Goal: Connect with others: Participate in discussion

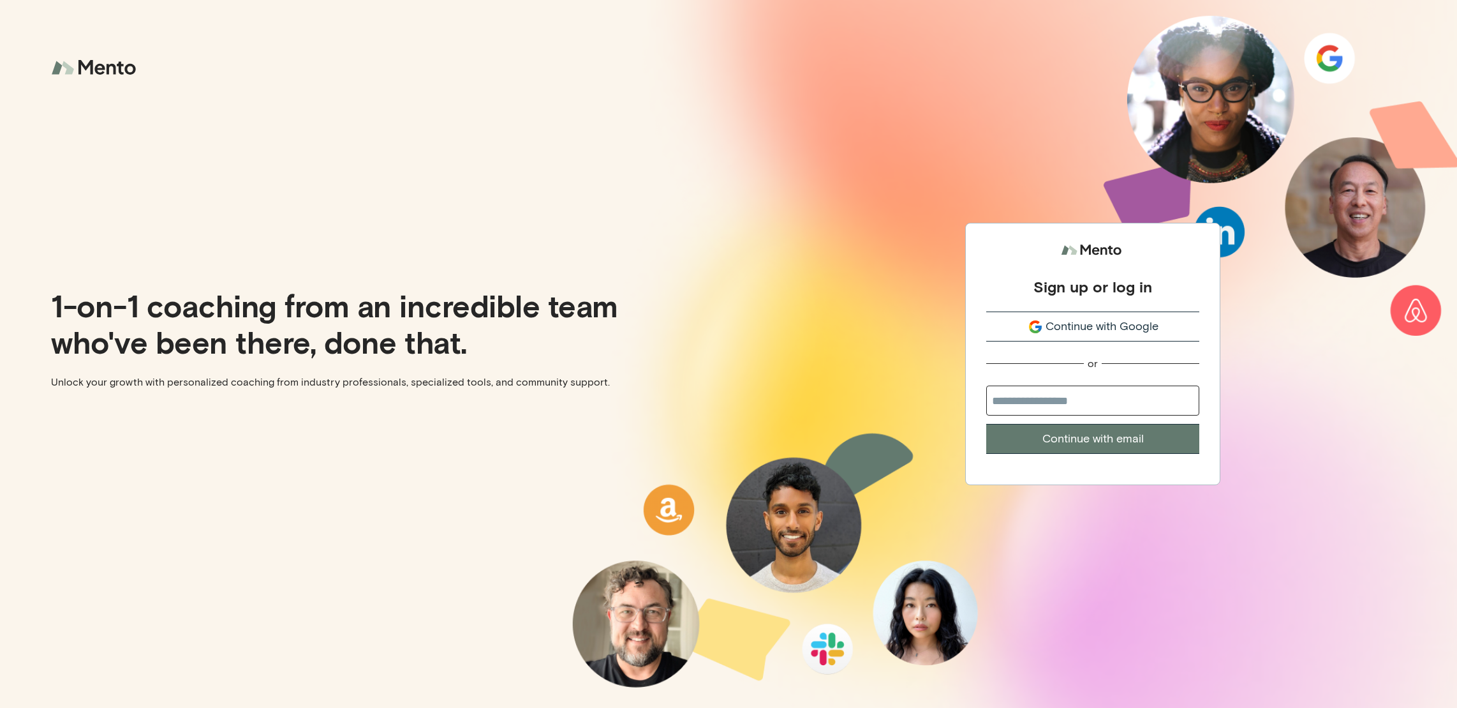
click at [1141, 337] on button "Continue with Google" at bounding box center [1092, 326] width 213 height 30
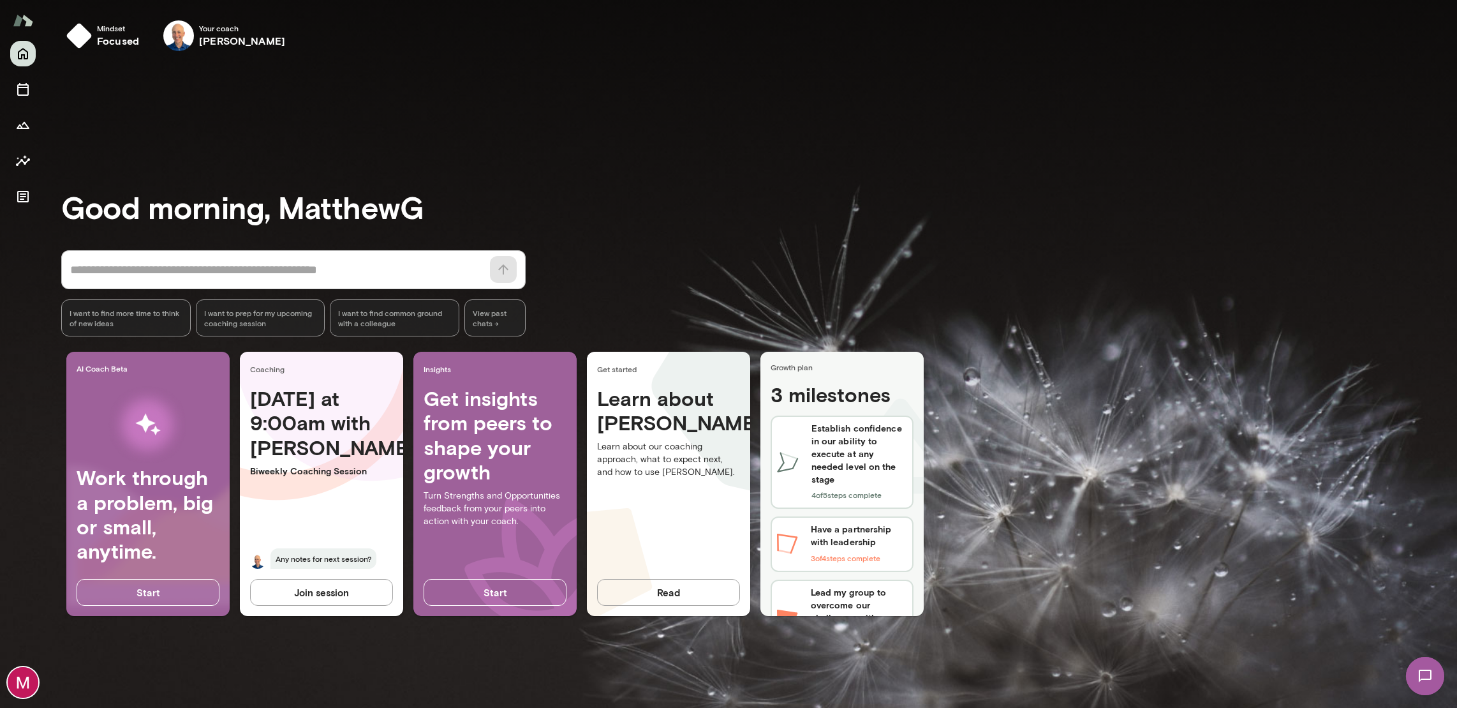
click at [1428, 674] on img at bounding box center [1425, 675] width 52 height 52
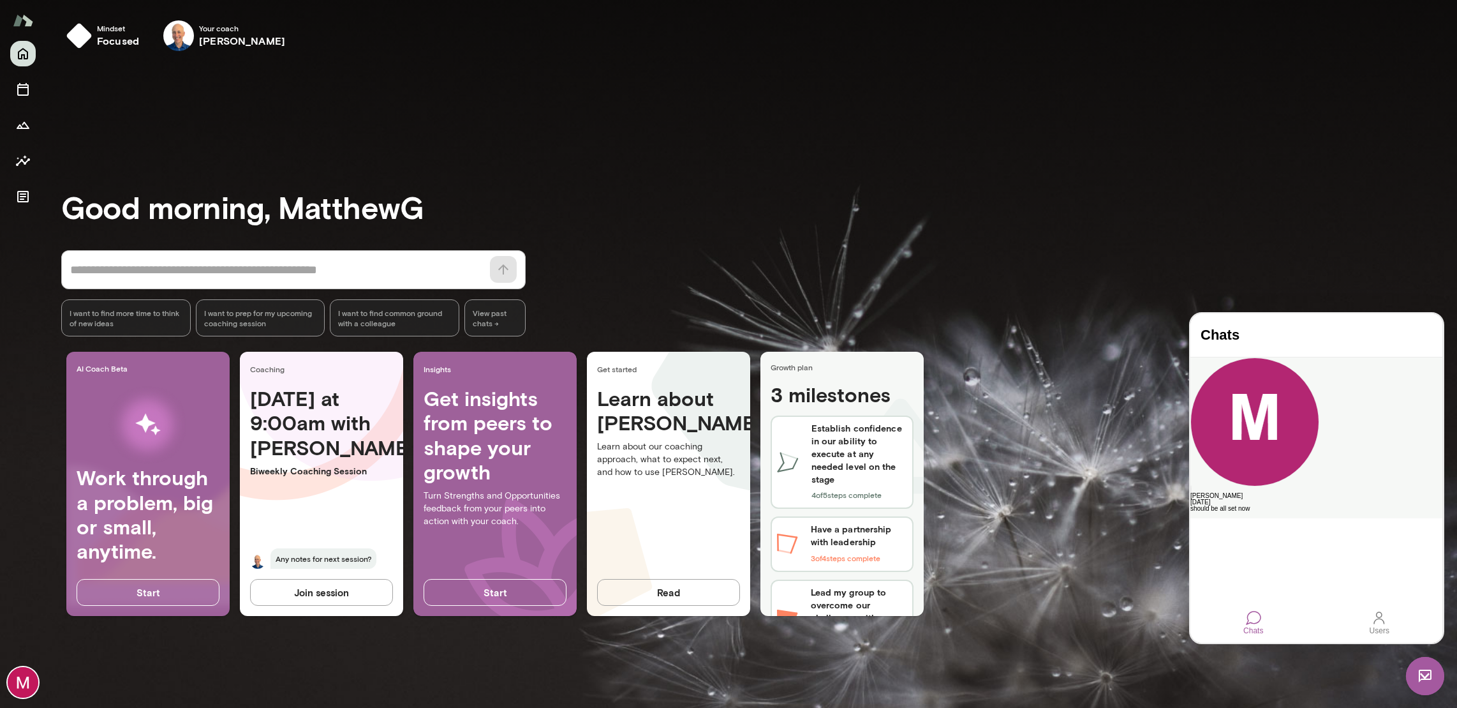
click at [1291, 505] on div "should be all set now" at bounding box center [1316, 508] width 252 height 6
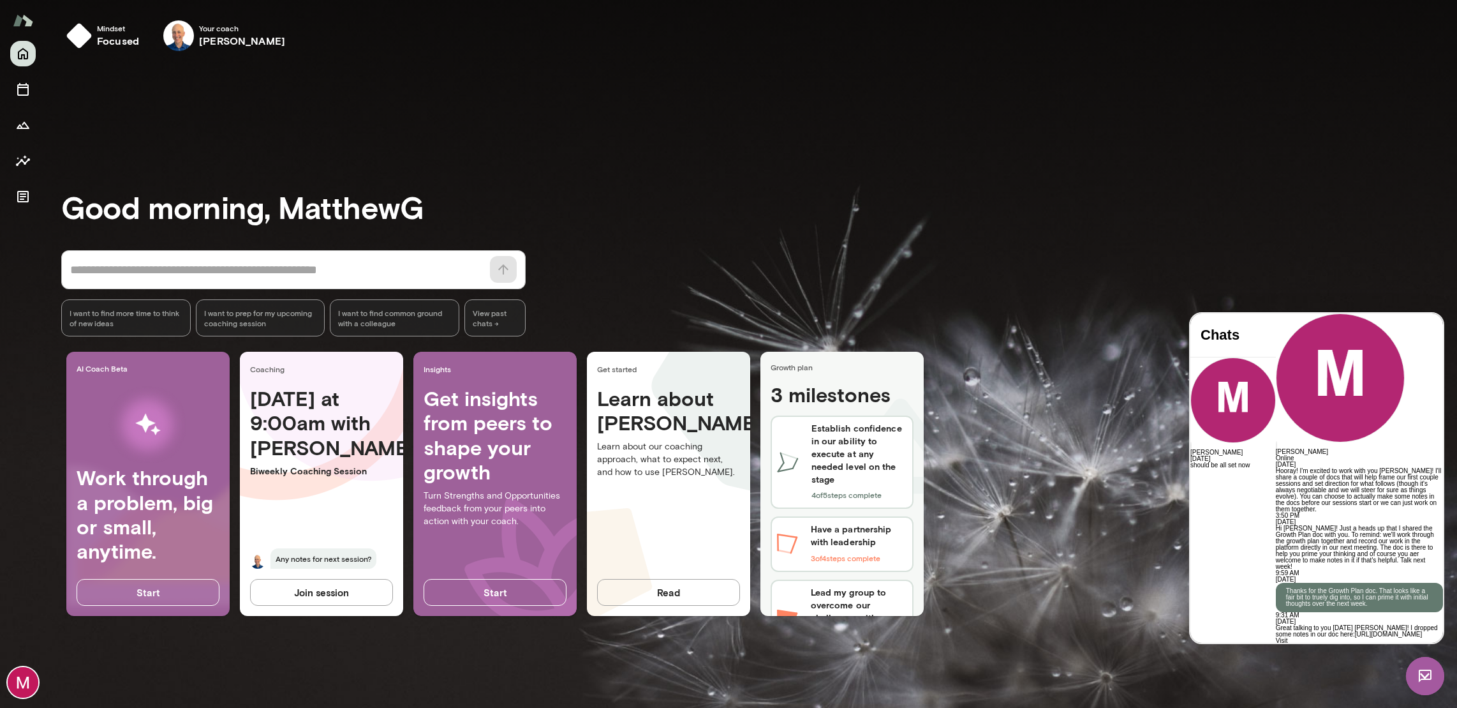
scroll to position [4099, 0]
click at [1004, 267] on div "* ​ ​ I want to find more time to think of new ideas I want to prep for my upco…" at bounding box center [759, 293] width 1396 height 86
click at [365, 586] on button "Join session" at bounding box center [321, 592] width 143 height 27
